Goal: Transaction & Acquisition: Subscribe to service/newsletter

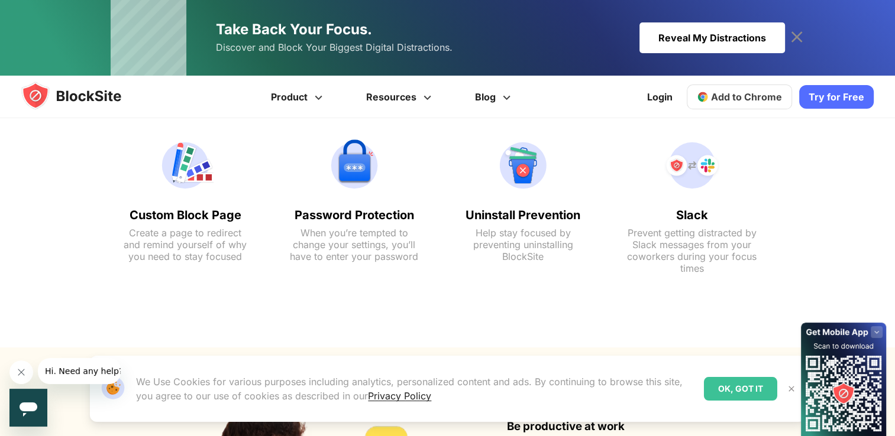
scroll to position [936, 0]
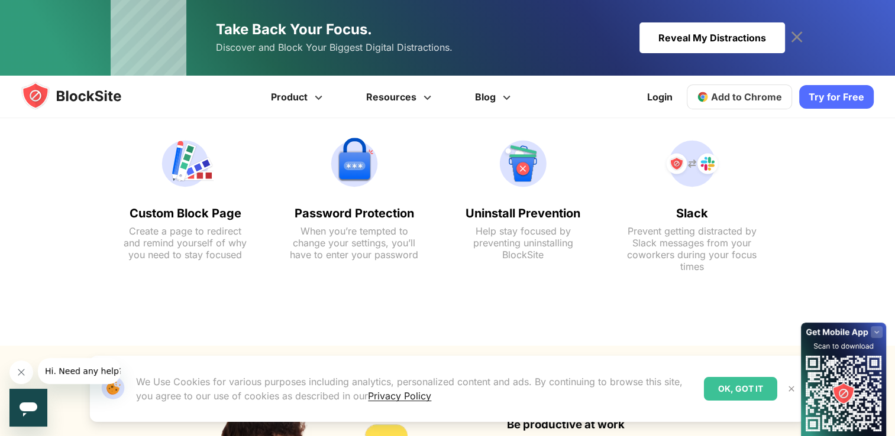
click at [347, 169] on img at bounding box center [354, 163] width 130 height 57
click at [749, 392] on div "OK, GOT IT" at bounding box center [740, 389] width 73 height 24
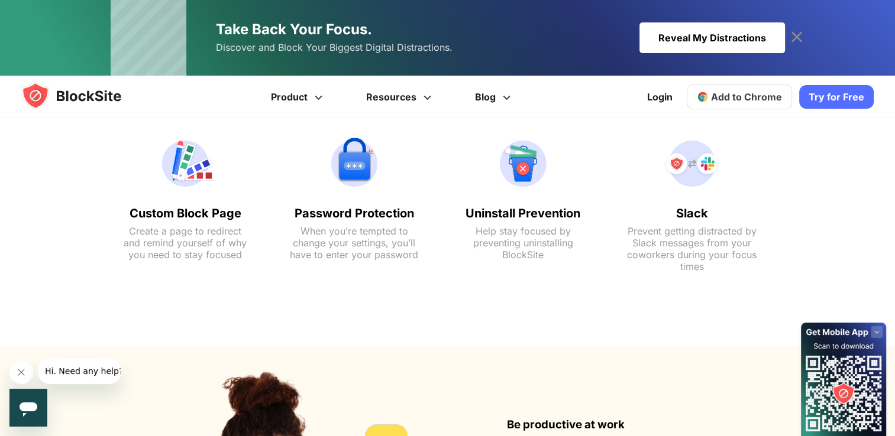
click at [399, 252] on text "When you’re tempted to change your settings, you’ll have to enter your password" at bounding box center [354, 242] width 130 height 35
click at [861, 87] on link "Try for Free" at bounding box center [836, 97] width 74 height 24
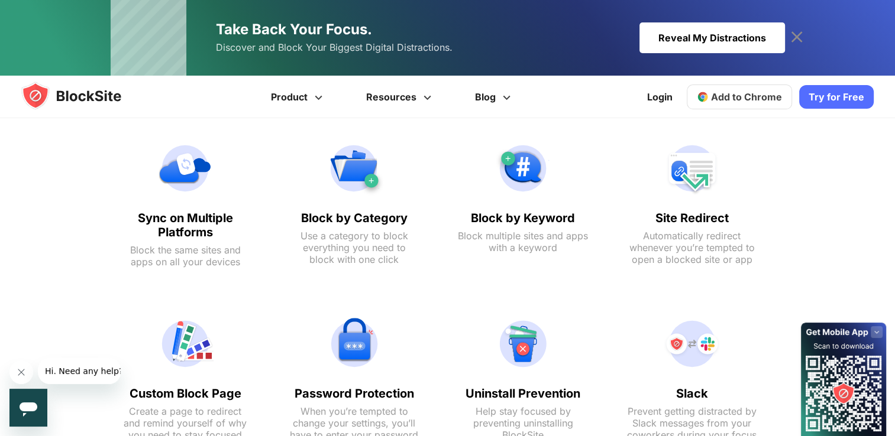
scroll to position [752, 0]
click at [667, 93] on link "Login" at bounding box center [660, 97] width 40 height 28
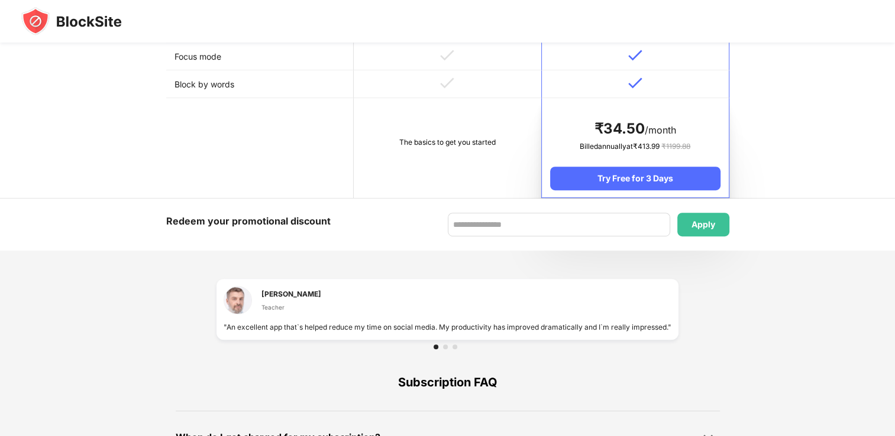
scroll to position [629, 0]
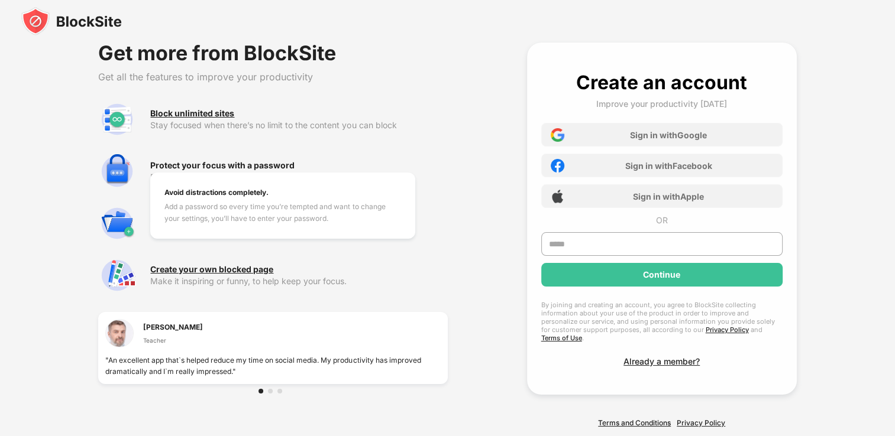
click at [192, 167] on div "Protect your focus with a password" at bounding box center [222, 165] width 144 height 9
